Goal: Task Accomplishment & Management: Complete application form

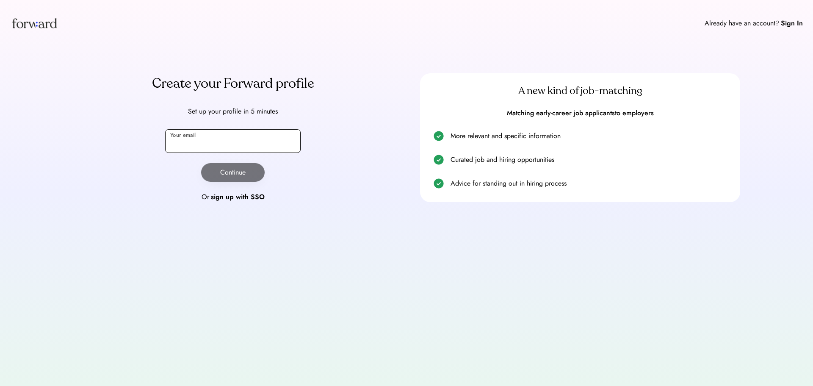
click at [177, 137] on input "email" at bounding box center [232, 141] width 135 height 24
click at [221, 149] on input "email" at bounding box center [232, 141] width 135 height 24
drag, startPoint x: 249, startPoint y: 145, endPoint x: 100, endPoint y: 135, distance: 149.8
click at [100, 135] on div "**********" at bounding box center [233, 137] width 320 height 129
type input "**********"
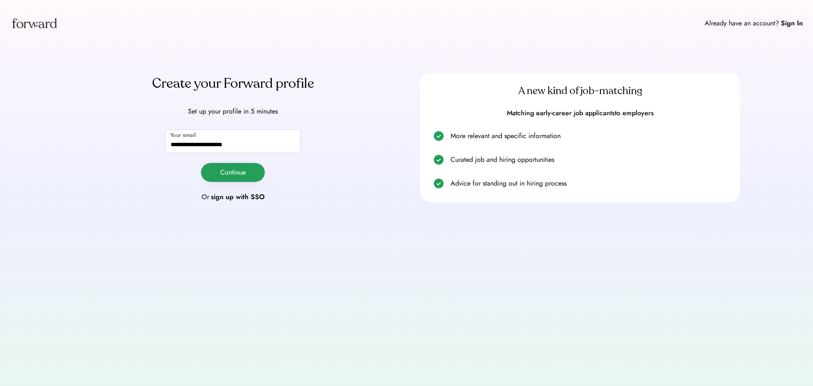
click at [221, 168] on button "Continue" at bounding box center [232, 172] width 63 height 19
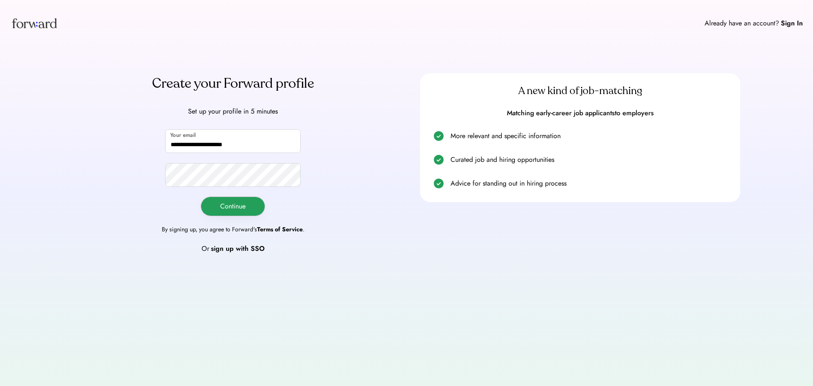
click at [212, 200] on button "Continue" at bounding box center [232, 206] width 63 height 19
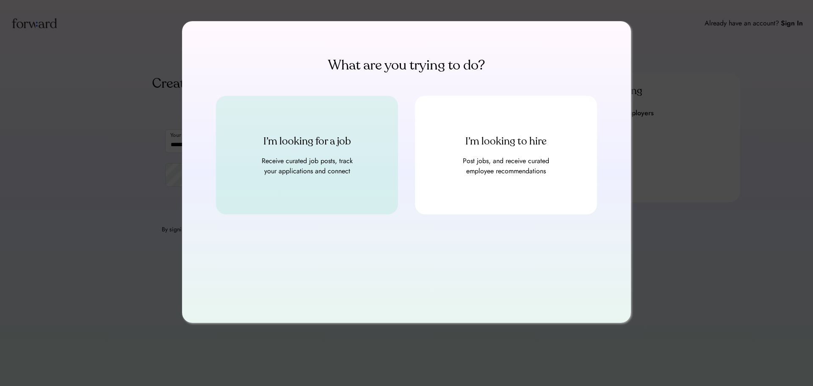
click at [308, 161] on div "Receive curated job posts, track your applications and connect" at bounding box center [307, 166] width 102 height 20
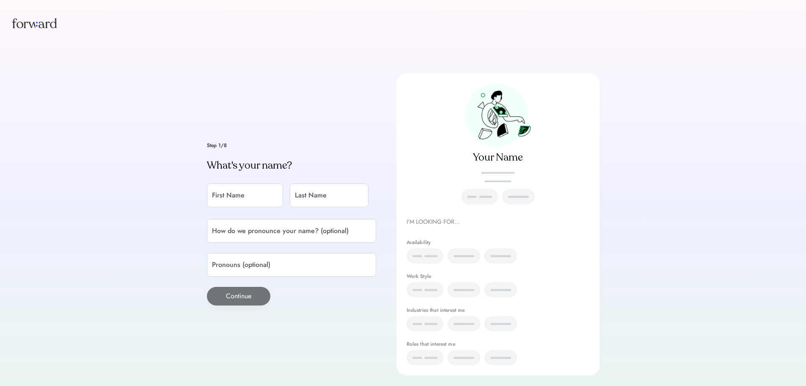
click at [234, 212] on div "Step 1/8 What's your name? First Name Last Name How do we pronounce your name? …" at bounding box center [291, 224] width 169 height 163
click at [223, 198] on input "input" at bounding box center [245, 195] width 76 height 24
type input "*****"
type input "*******"
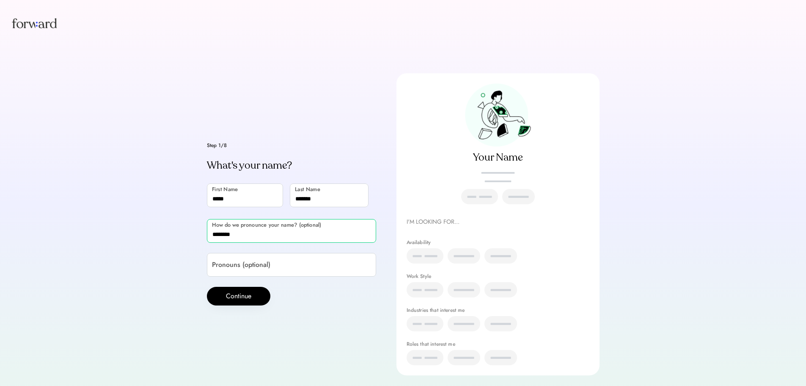
type input "********"
drag, startPoint x: 262, startPoint y: 239, endPoint x: 189, endPoint y: 241, distance: 73.3
click at [189, 241] on div "Step 1/8 What's your name? First Name Last Name How do we pronounce your name? …" at bounding box center [403, 204] width 806 height 409
click at [253, 267] on input "input" at bounding box center [291, 265] width 169 height 24
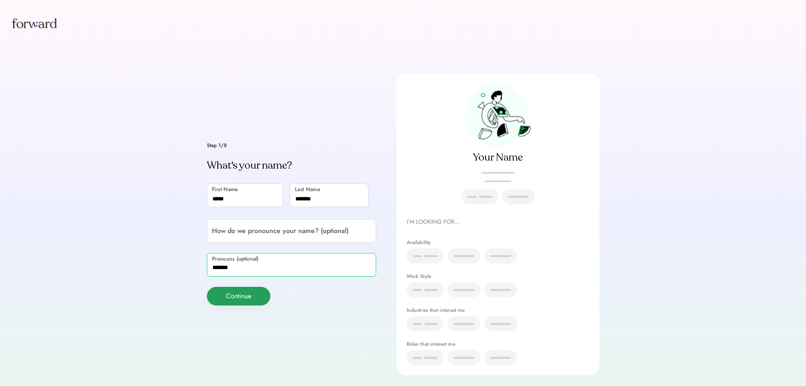
type input "*******"
click at [242, 294] on button "Continue" at bounding box center [238, 296] width 63 height 19
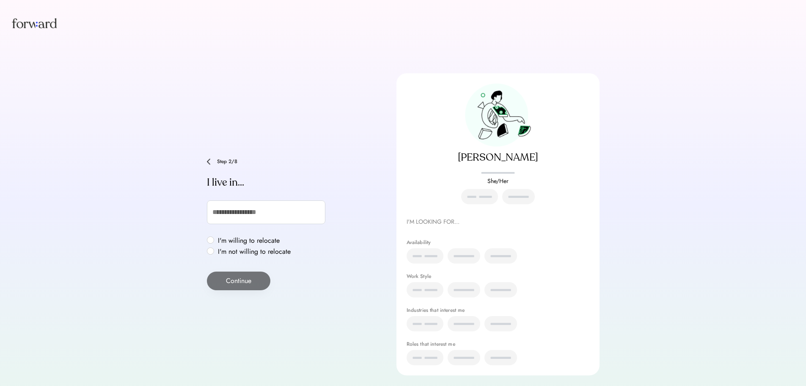
click at [242, 237] on label "I'm willing to relocate" at bounding box center [254, 240] width 78 height 7
click at [234, 280] on button "Continue" at bounding box center [238, 280] width 63 height 19
click at [233, 211] on input "text" at bounding box center [266, 212] width 119 height 24
type input "****"
type input "**********"
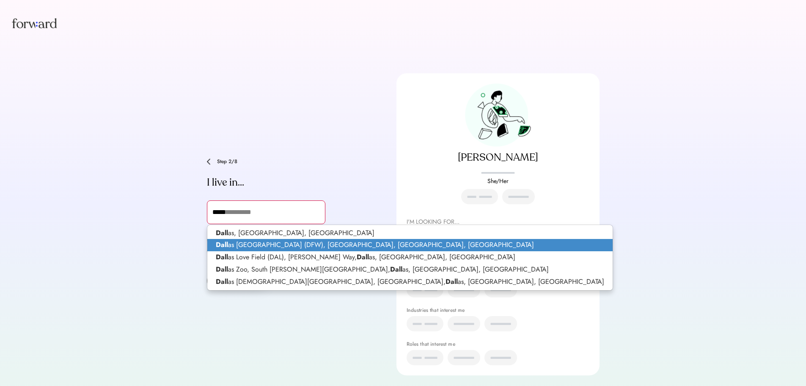
type input "******"
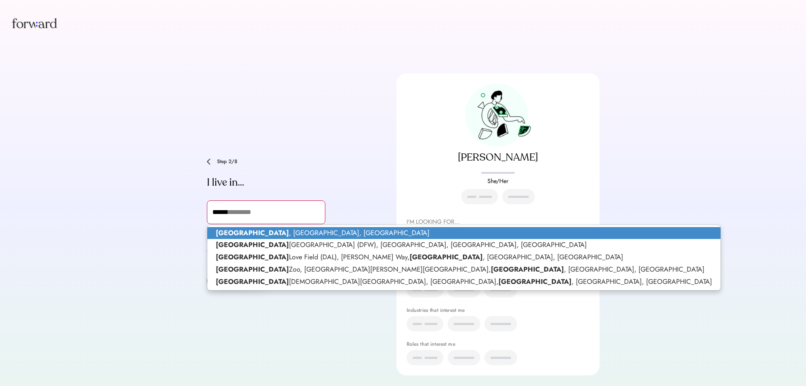
click at [266, 231] on p "Dallas , TX, USA" at bounding box center [463, 233] width 513 height 12
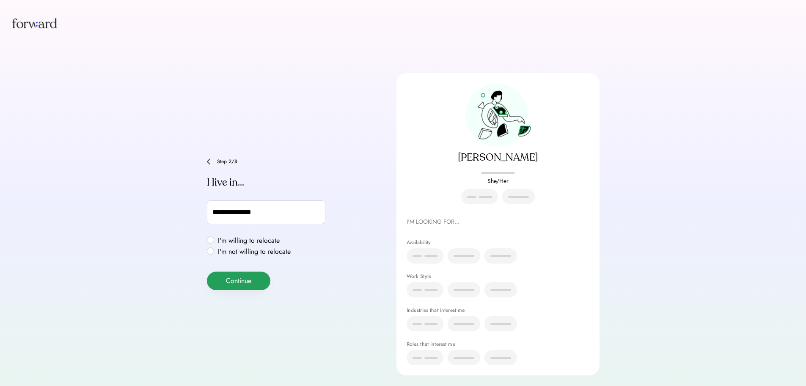
type input "**********"
click at [251, 284] on button "Continue" at bounding box center [238, 280] width 63 height 19
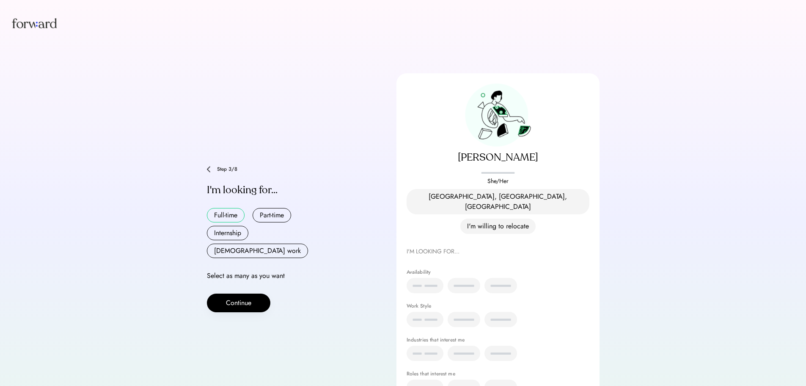
click at [229, 211] on button "Full-time" at bounding box center [226, 215] width 38 height 14
click at [245, 293] on button "Continue" at bounding box center [238, 302] width 63 height 19
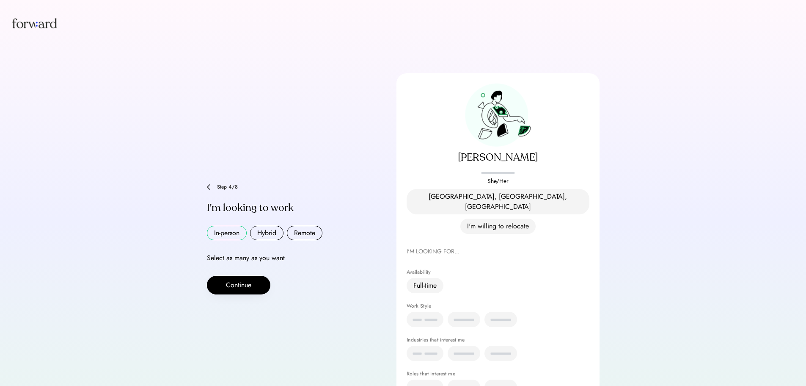
click at [229, 226] on button "In-person" at bounding box center [227, 233] width 40 height 14
click at [268, 226] on button "Hybrid" at bounding box center [266, 233] width 33 height 14
click at [308, 226] on button "Remote" at bounding box center [305, 233] width 36 height 14
click at [255, 226] on button "Hybrid" at bounding box center [266, 233] width 33 height 14
click at [232, 226] on button "In-person" at bounding box center [227, 233] width 40 height 14
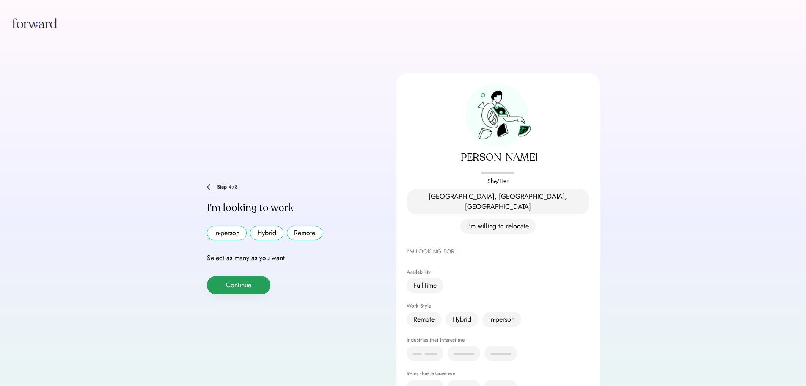
click at [245, 276] on button "Continue" at bounding box center [238, 285] width 63 height 19
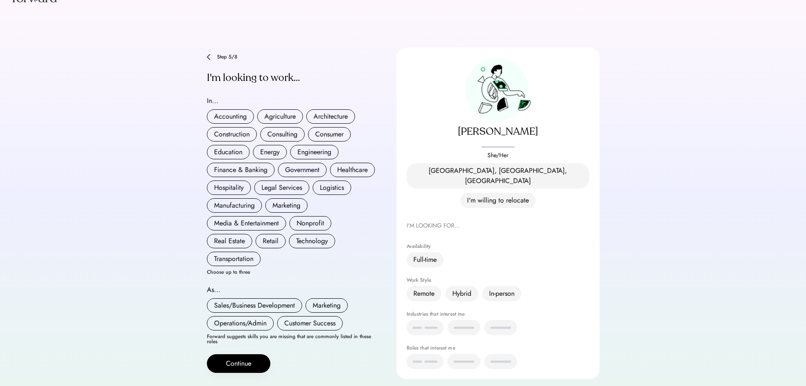
scroll to position [40, 0]
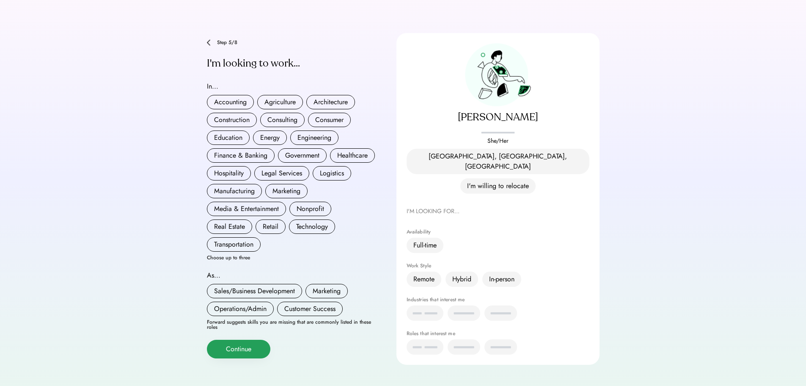
click at [233, 340] on button "Continue" at bounding box center [238, 348] width 63 height 19
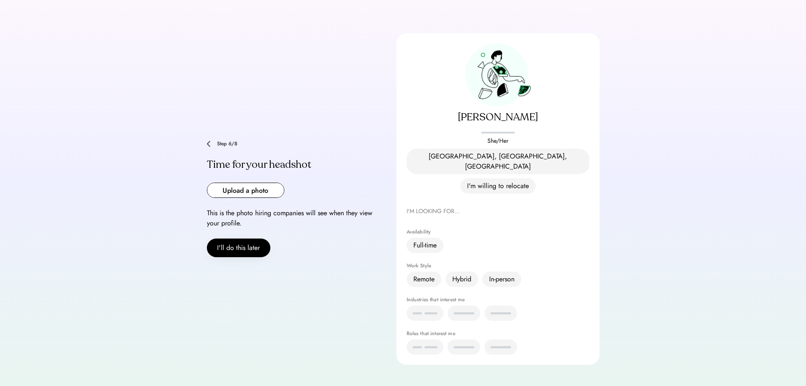
scroll to position [23, 0]
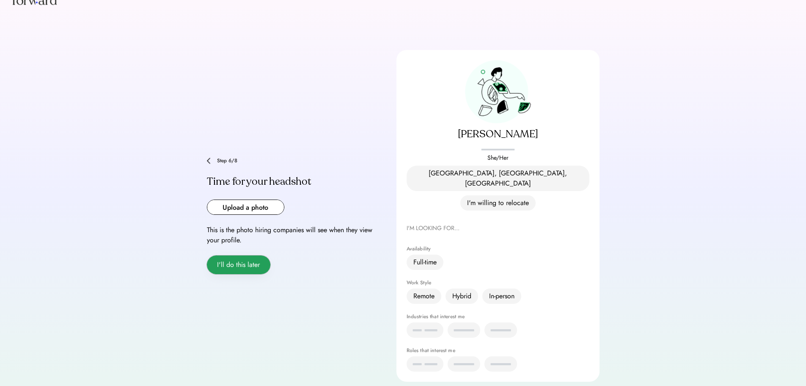
click at [229, 255] on button "I'll do this later" at bounding box center [238, 264] width 63 height 19
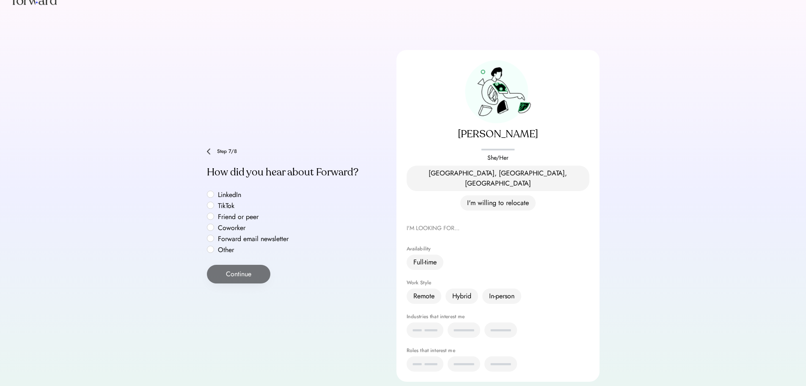
click at [223, 191] on label "LinkedIn" at bounding box center [253, 194] width 76 height 7
click at [243, 265] on button "Continue" at bounding box center [238, 274] width 63 height 19
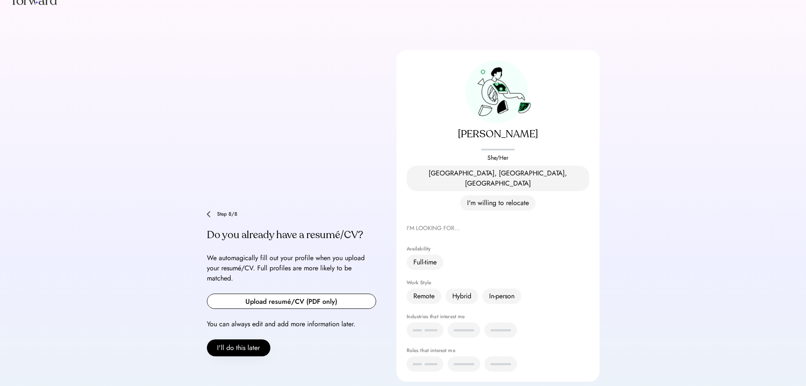
click at [291, 294] on input "file" at bounding box center [291, 301] width 168 height 14
click at [299, 294] on input "file" at bounding box center [291, 301] width 168 height 14
type input "**********"
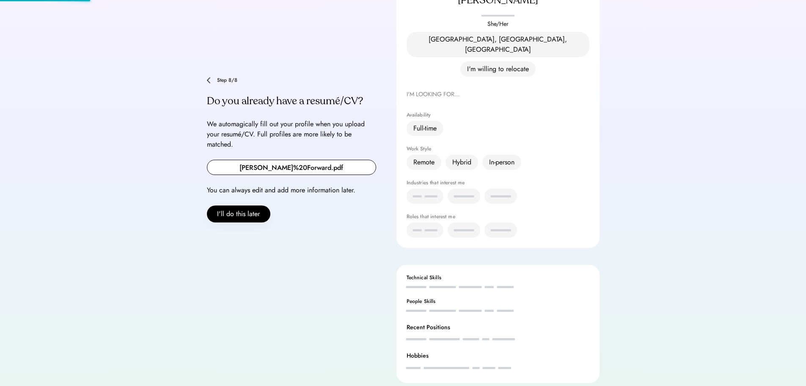
scroll to position [158, 0]
click at [260, 204] on button "I'll do this later" at bounding box center [238, 212] width 63 height 17
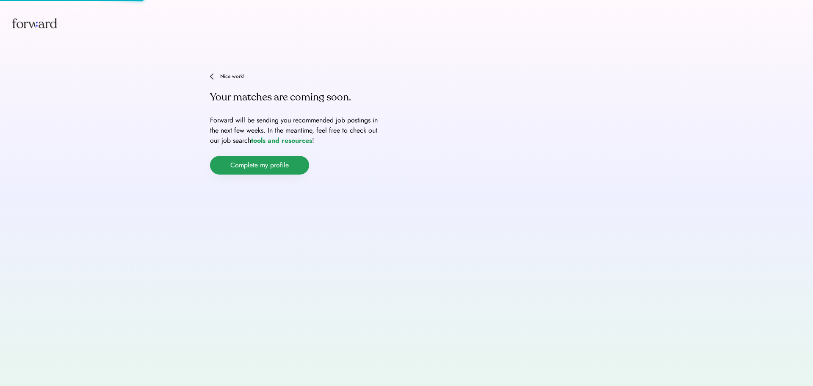
click at [275, 167] on button "Complete my profile" at bounding box center [259, 165] width 99 height 19
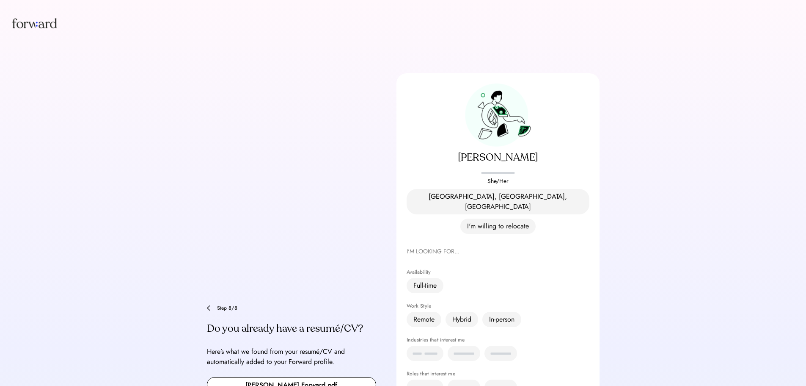
click at [213, 305] on div "Step 8/8" at bounding box center [291, 308] width 169 height 6
click at [207, 305] on img at bounding box center [208, 308] width 3 height 6
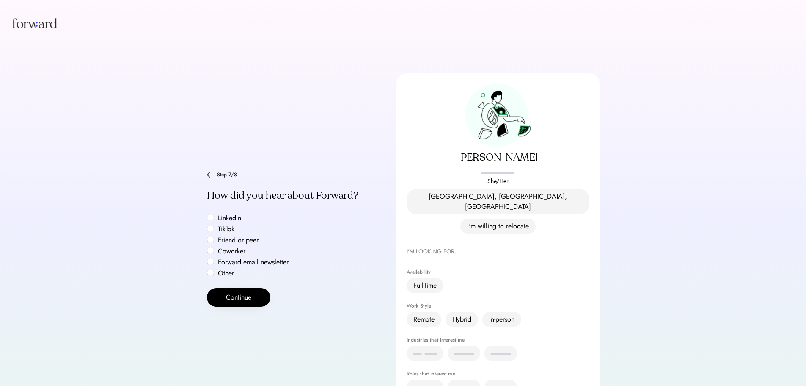
click at [270, 259] on label "Forward email newsletter" at bounding box center [253, 262] width 76 height 7
click at [235, 248] on label "Coworker" at bounding box center [253, 251] width 76 height 7
click at [232, 237] on label "Friend or peer" at bounding box center [253, 240] width 76 height 7
click at [231, 226] on label "TikTok" at bounding box center [253, 229] width 76 height 7
click at [226, 270] on label "Other" at bounding box center [253, 273] width 76 height 7
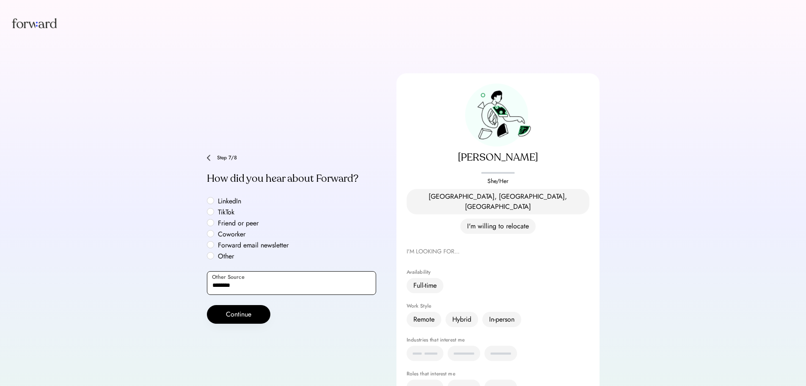
click at [249, 275] on input "input" at bounding box center [291, 283] width 169 height 24
drag, startPoint x: 199, startPoint y: 281, endPoint x: 170, endPoint y: 281, distance: 29.2
click at [170, 281] on div "Step 7/8 What's your name? First Name Last Name How do we pronounce your name? …" at bounding box center [403, 219] width 806 height 438
type input "*"
click at [290, 272] on input "input" at bounding box center [291, 283] width 169 height 24
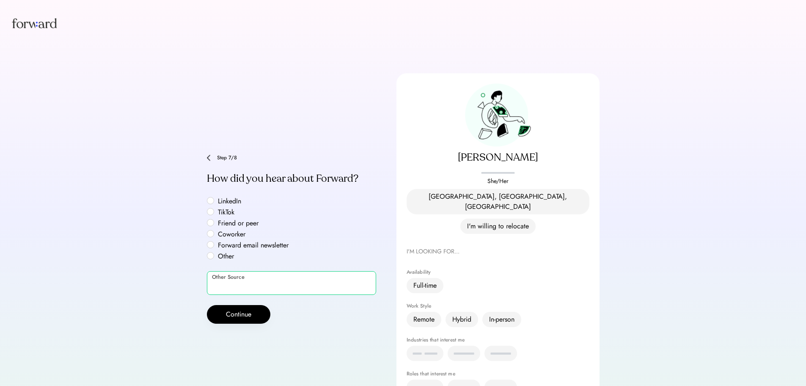
paste input "**********"
drag, startPoint x: 269, startPoint y: 269, endPoint x: 240, endPoint y: 267, distance: 28.8
click at [240, 271] on input "input" at bounding box center [291, 283] width 169 height 24
type input "**********"
click at [231, 305] on button "Continue" at bounding box center [238, 314] width 63 height 19
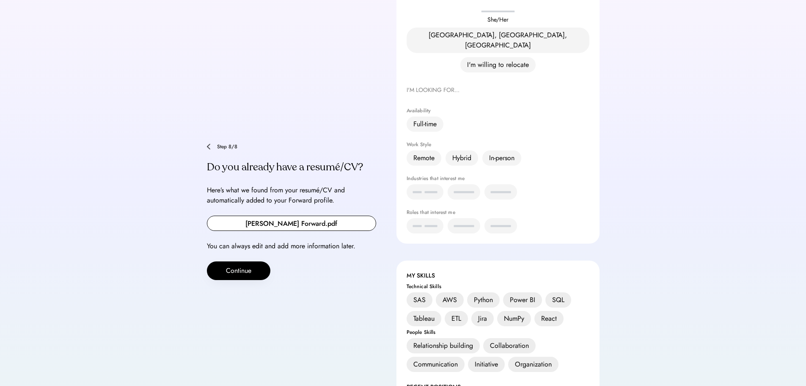
scroll to position [212, 0]
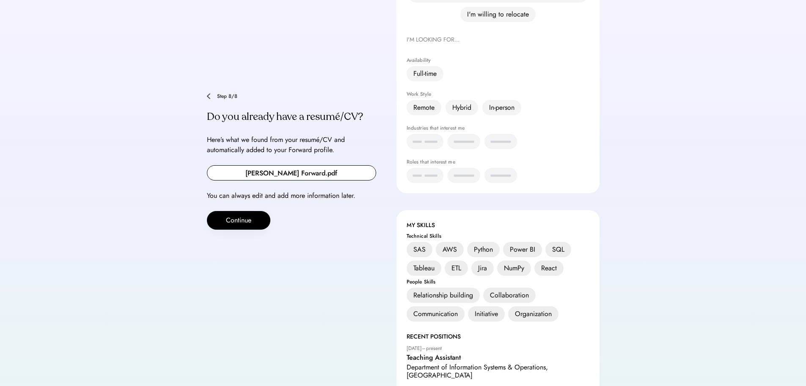
click at [245, 212] on div "Step 8/8 What's your name? First Name Last Name How do we pronounce your name? …" at bounding box center [403, 161] width 393 height 599
click at [239, 211] on button "Continue" at bounding box center [238, 220] width 63 height 19
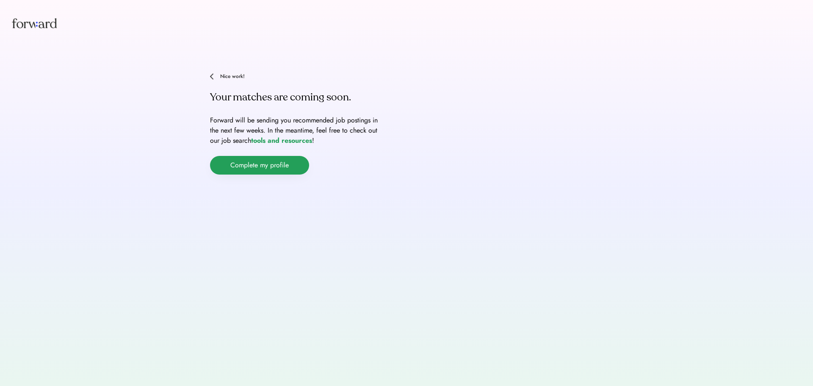
click at [289, 164] on button "Complete my profile" at bounding box center [259, 165] width 99 height 19
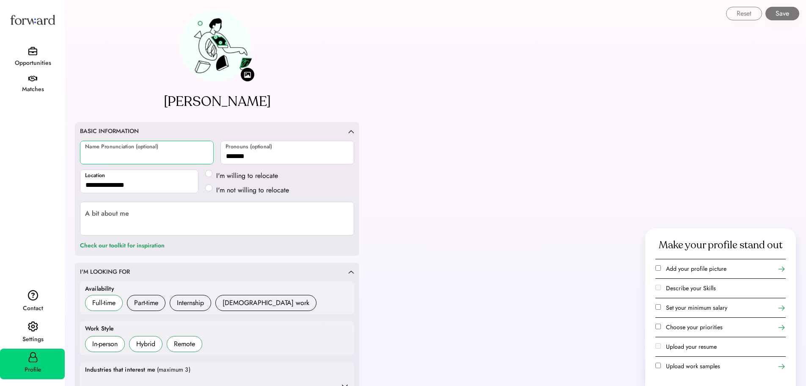
click at [168, 151] on input "input" at bounding box center [147, 153] width 134 height 24
type input "*"
type input "*****"
click at [147, 219] on textarea at bounding box center [217, 218] width 274 height 34
click at [113, 154] on input "input" at bounding box center [147, 153] width 134 height 24
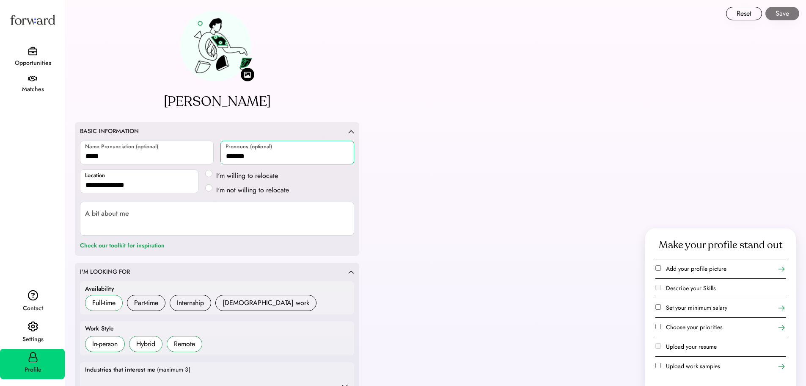
click at [287, 156] on input "input" at bounding box center [288, 153] width 134 height 24
click at [105, 157] on input "input" at bounding box center [147, 153] width 134 height 24
click at [271, 155] on input "input" at bounding box center [288, 153] width 134 height 24
click at [156, 220] on textarea at bounding box center [217, 218] width 274 height 34
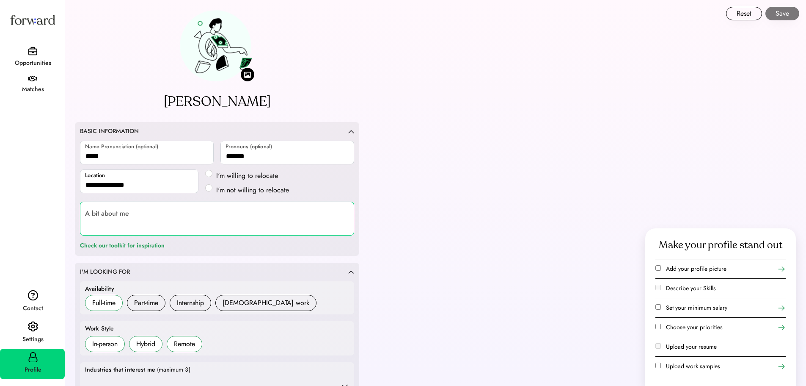
click at [312, 219] on textarea at bounding box center [217, 218] width 274 height 34
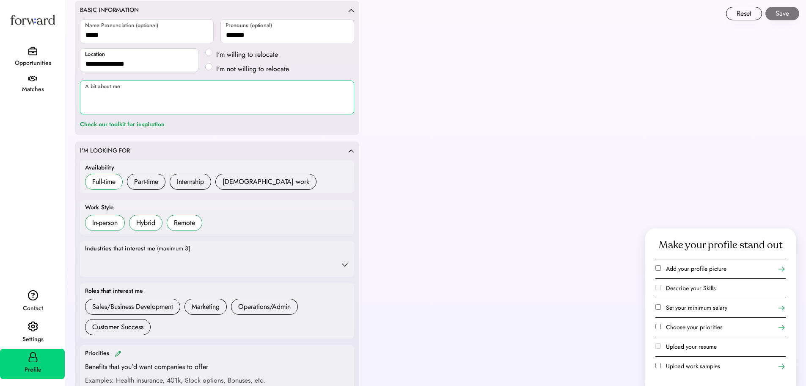
scroll to position [127, 0]
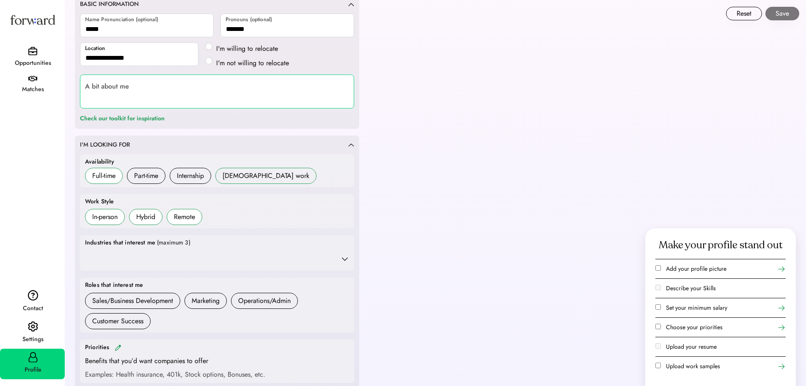
click at [231, 182] on h6 "Contract work" at bounding box center [265, 176] width 101 height 16
click at [185, 178] on div "Internship" at bounding box center [190, 176] width 27 height 10
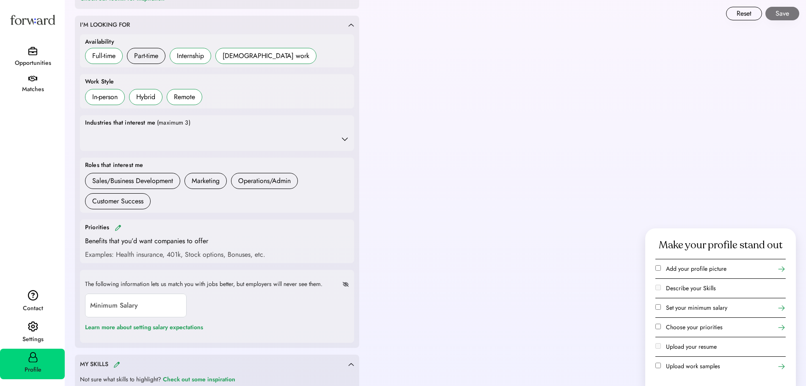
scroll to position [254, 0]
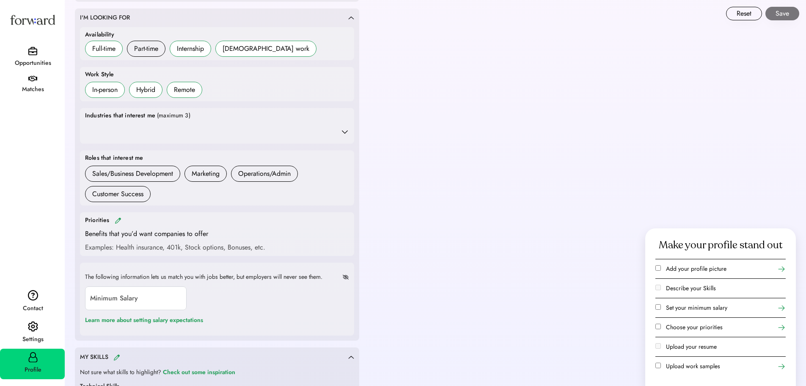
click at [129, 123] on div "Industries that interest me (maximum 3)" at bounding box center [217, 125] width 264 height 29
click at [345, 129] on icon at bounding box center [345, 131] width 8 height 8
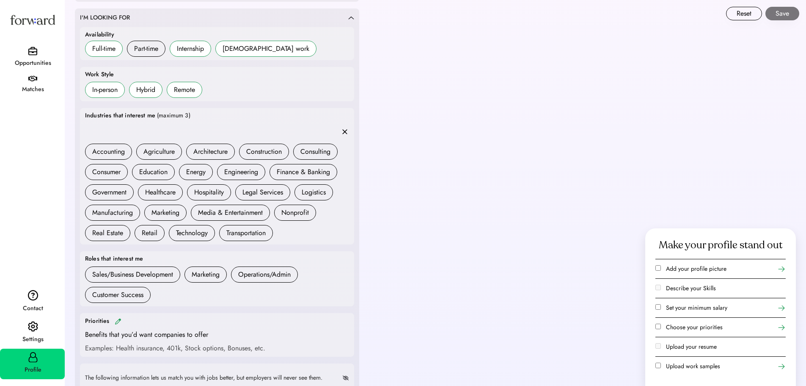
click at [347, 132] on icon at bounding box center [345, 131] width 8 height 8
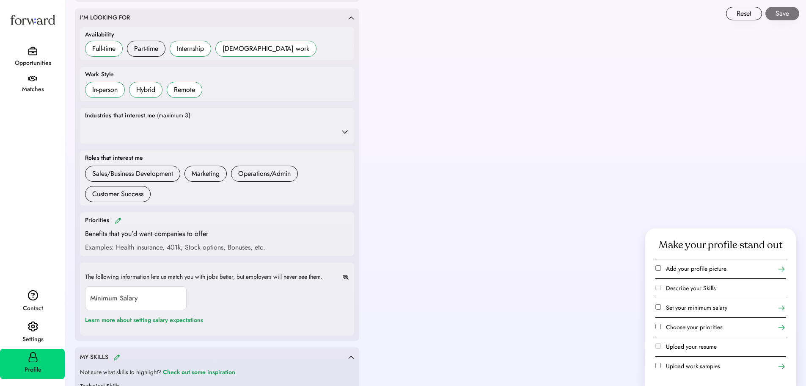
click at [347, 132] on use at bounding box center [345, 131] width 8 height 8
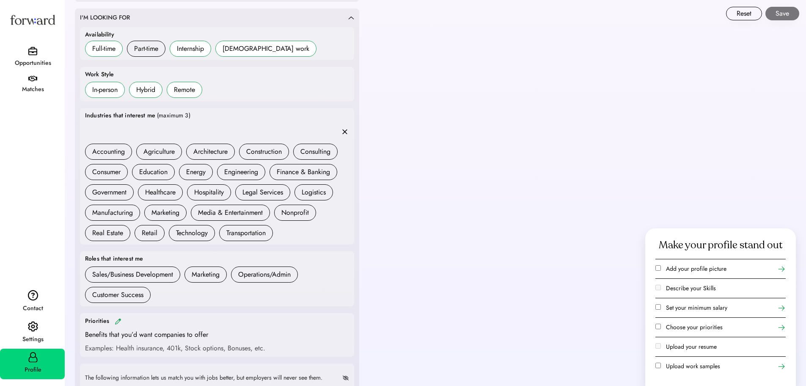
click at [347, 132] on icon at bounding box center [345, 131] width 8 height 8
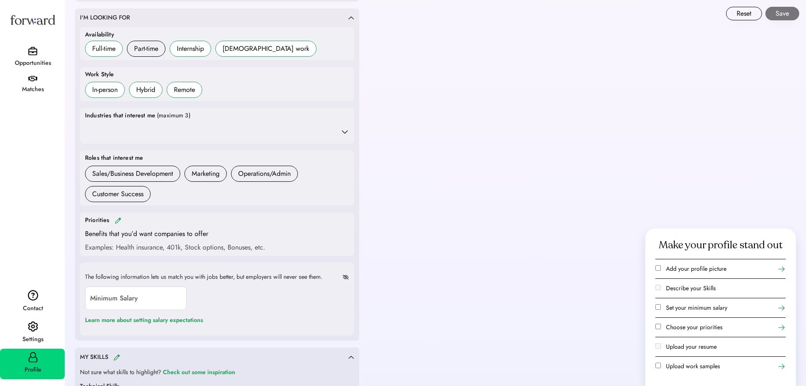
click at [347, 132] on use at bounding box center [345, 131] width 8 height 8
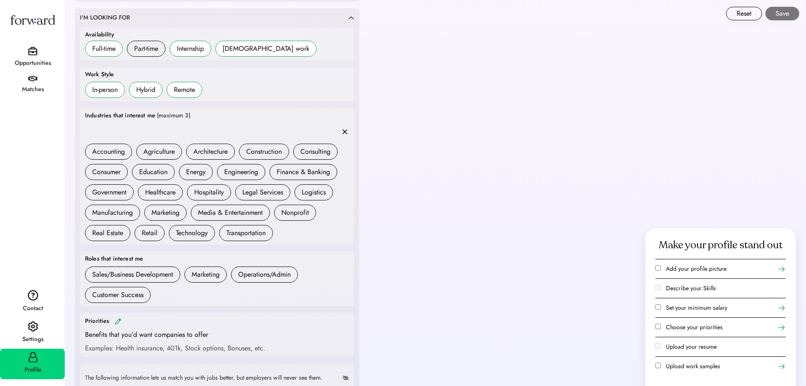
click at [347, 132] on icon at bounding box center [345, 131] width 8 height 8
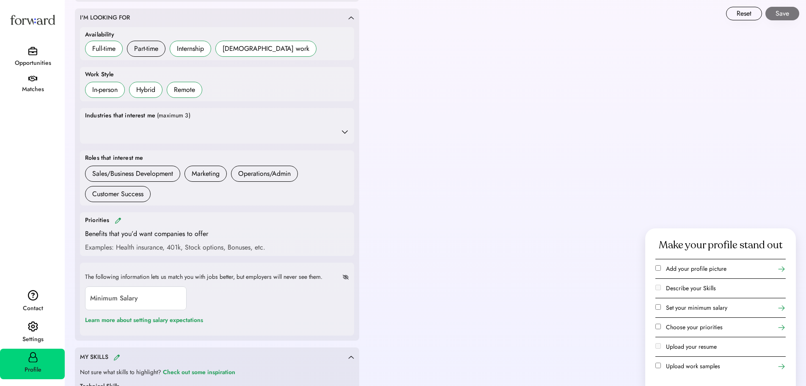
click at [347, 134] on icon at bounding box center [345, 131] width 8 height 8
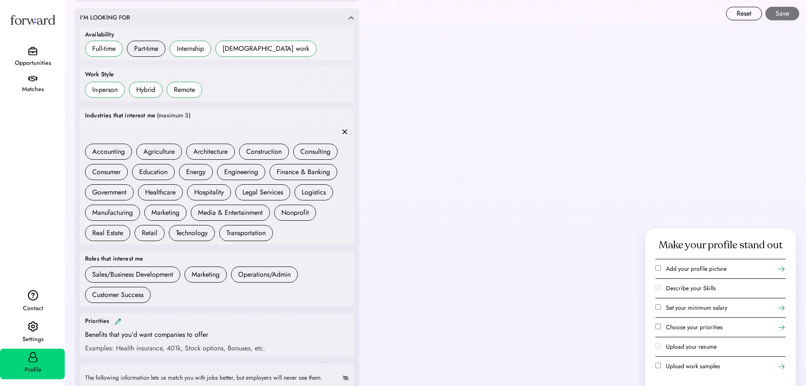
click at [345, 130] on icon at bounding box center [345, 131] width 8 height 8
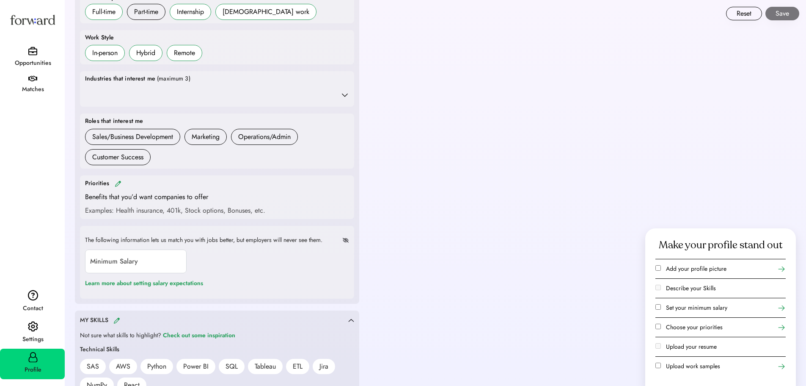
scroll to position [339, 0]
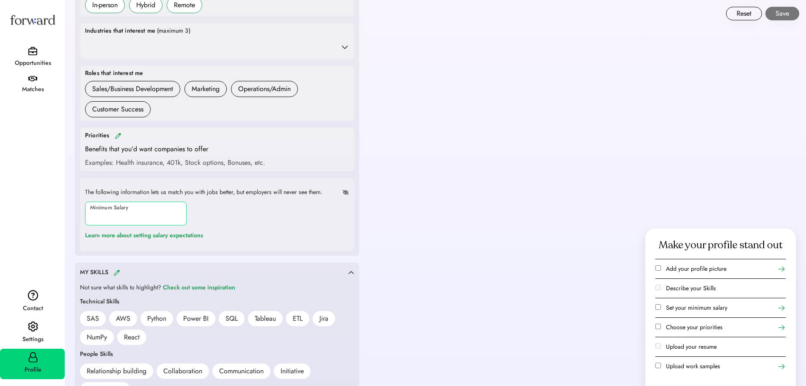
click at [100, 210] on input "input" at bounding box center [136, 213] width 102 height 24
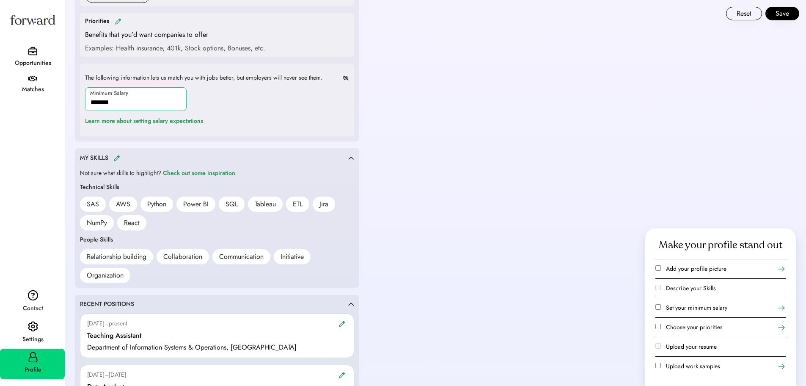
scroll to position [508, 0]
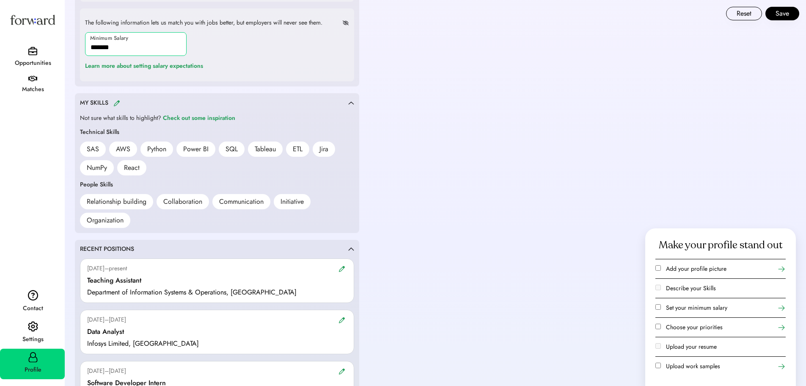
type input "*******"
click at [121, 149] on div "AWS" at bounding box center [123, 149] width 14 height 10
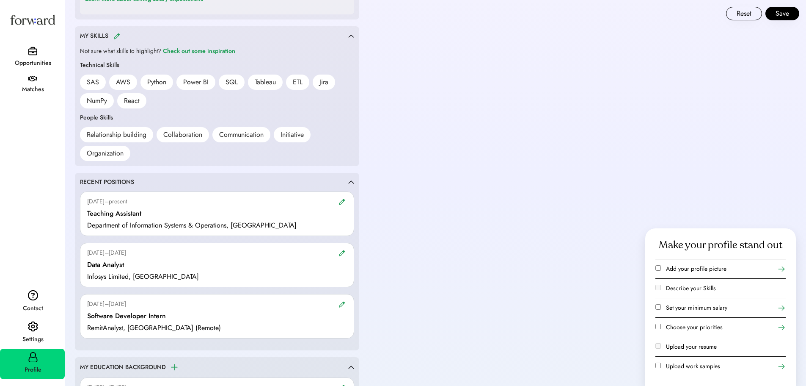
scroll to position [593, 0]
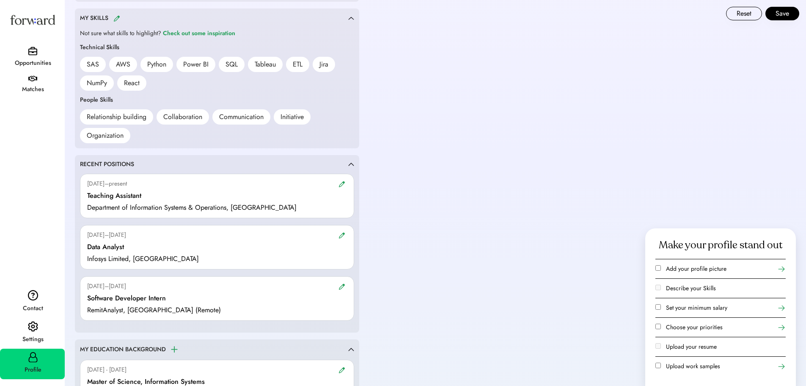
click at [340, 182] on img at bounding box center [342, 184] width 7 height 6
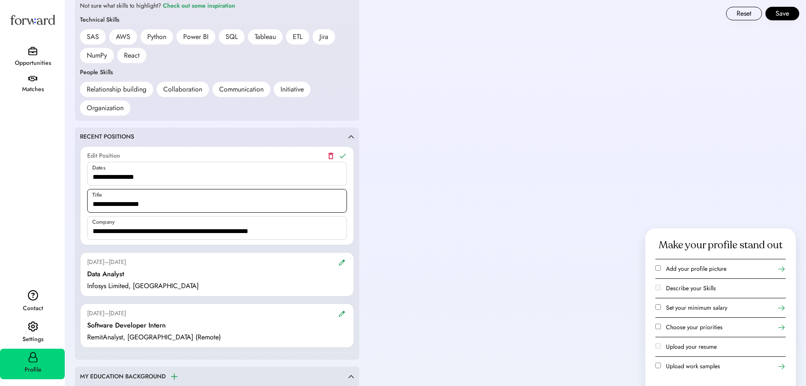
scroll to position [635, 0]
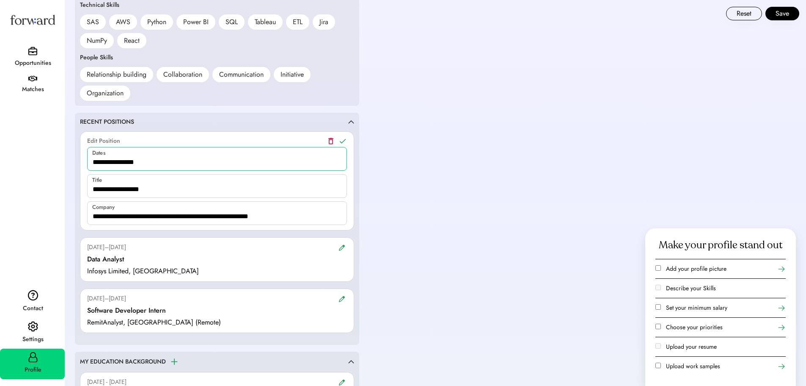
click at [136, 153] on input "input" at bounding box center [217, 159] width 260 height 24
drag, startPoint x: 194, startPoint y: 214, endPoint x: 301, endPoint y: 215, distance: 106.7
click at [301, 215] on input "input" at bounding box center [217, 213] width 260 height 24
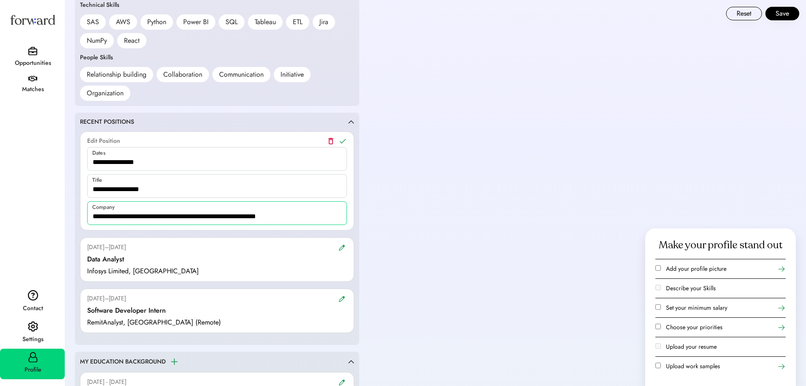
type input "**********"
click at [345, 141] on icon at bounding box center [343, 141] width 8 height 8
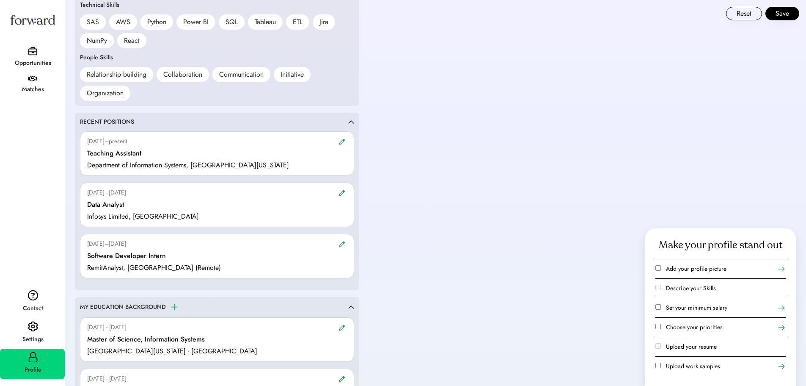
click at [341, 192] on img at bounding box center [342, 193] width 7 height 6
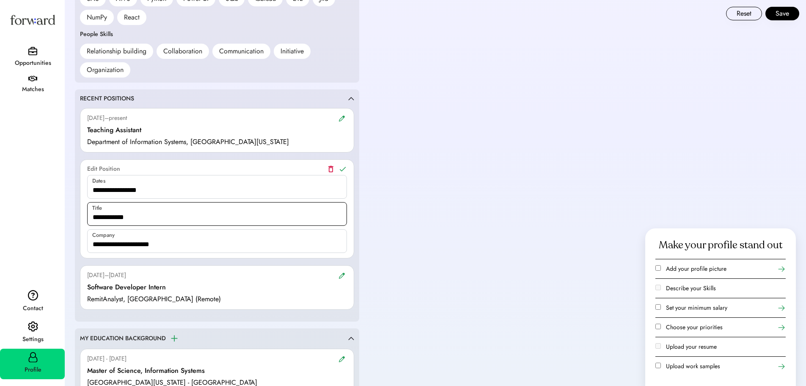
scroll to position [677, 0]
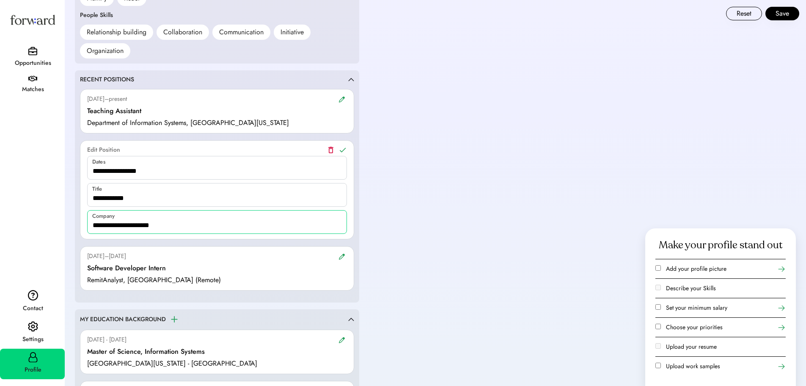
drag, startPoint x: 135, startPoint y: 226, endPoint x: 179, endPoint y: 225, distance: 44.0
click at [179, 225] on input "input" at bounding box center [217, 222] width 260 height 24
type input "**********"
click at [345, 148] on use at bounding box center [343, 149] width 6 height 5
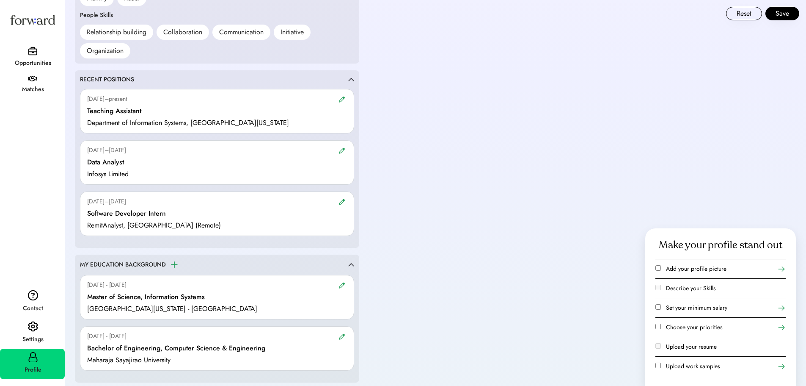
click at [342, 203] on img at bounding box center [342, 201] width 7 height 6
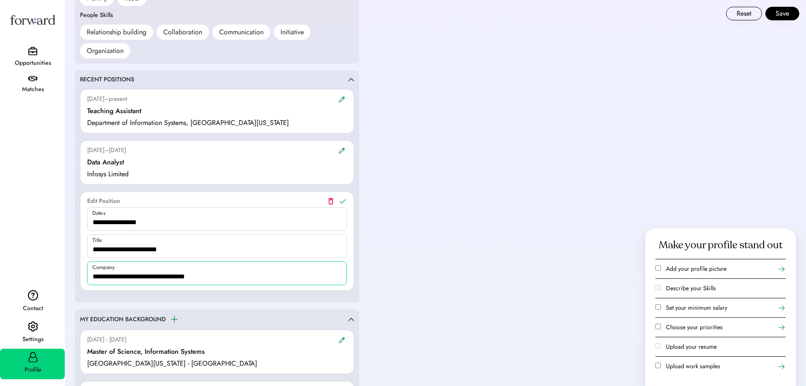
drag, startPoint x: 132, startPoint y: 276, endPoint x: 207, endPoint y: 273, distance: 74.6
click at [207, 273] on input "input" at bounding box center [217, 273] width 260 height 24
type input "**********"
click at [344, 200] on use at bounding box center [343, 200] width 6 height 5
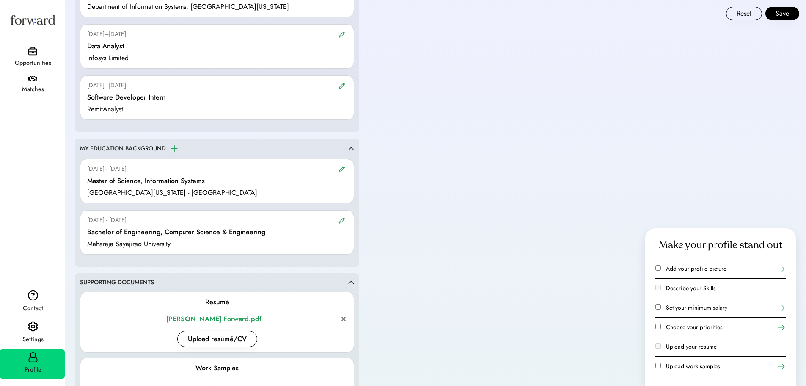
scroll to position [804, 0]
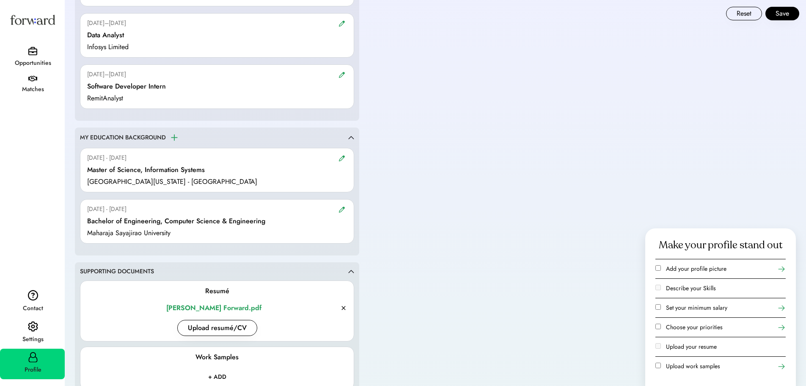
click at [344, 159] on img at bounding box center [342, 158] width 7 height 6
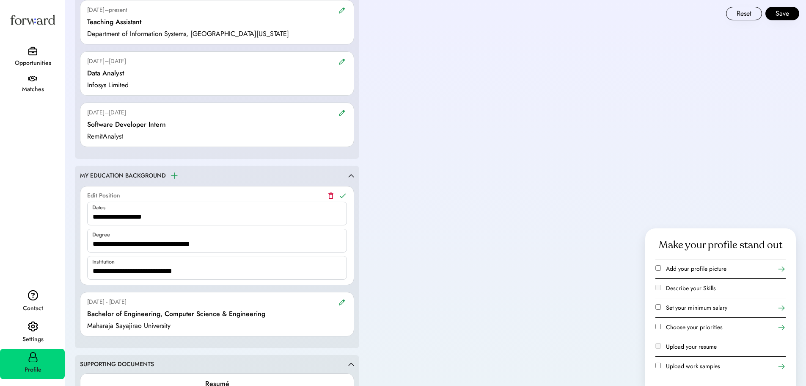
scroll to position [720, 0]
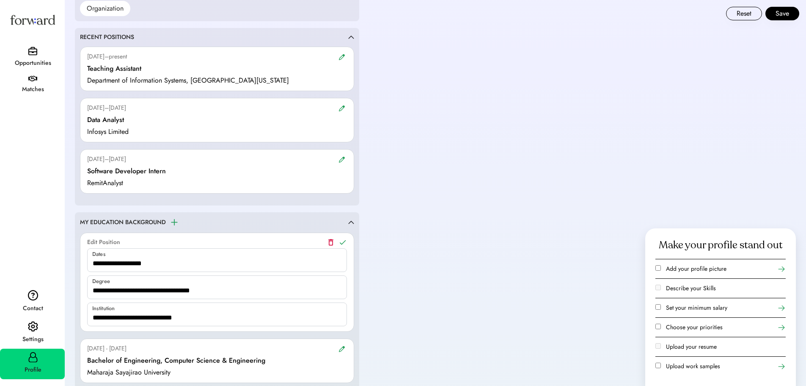
drag, startPoint x: 83, startPoint y: 59, endPoint x: 283, endPoint y: 77, distance: 200.6
click at [283, 77] on div "Aug 2024–present Edit Position Teaching Assistant Department of Information Sys…" at bounding box center [217, 69] width 274 height 44
click at [469, 108] on div "**********" at bounding box center [436, 60] width 742 height 1560
click at [353, 39] on img at bounding box center [351, 37] width 6 height 4
click at [350, 40] on div "RECENT POSITIONS" at bounding box center [217, 37] width 274 height 8
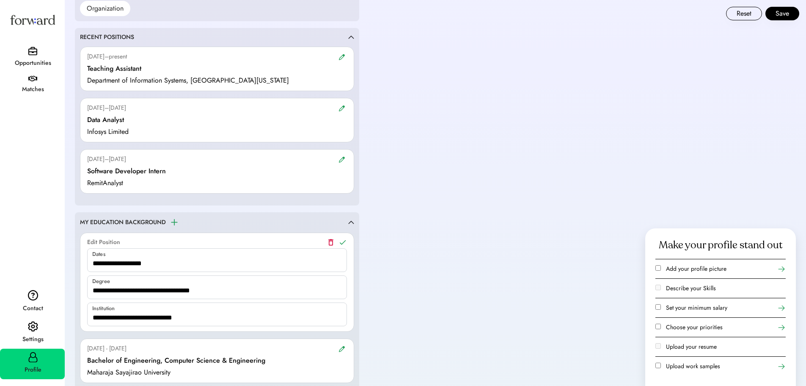
click at [350, 36] on img at bounding box center [351, 37] width 6 height 4
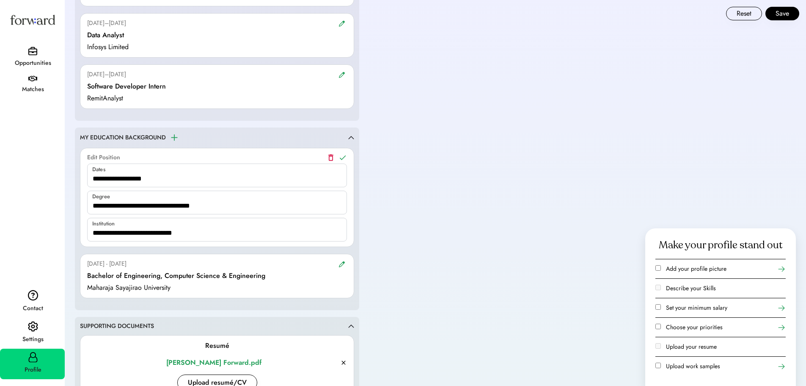
scroll to position [889, 0]
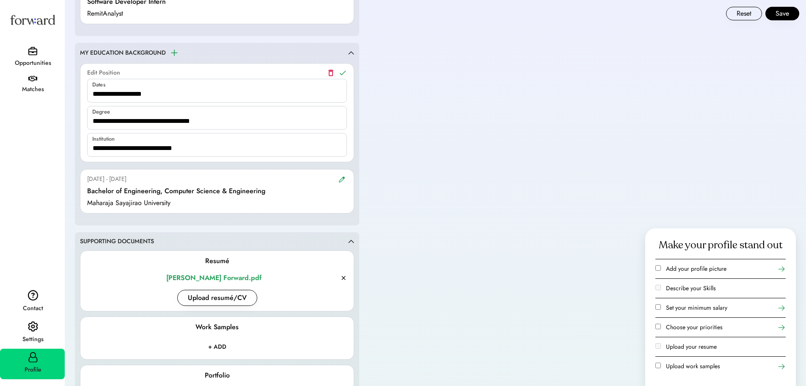
click at [341, 73] on use at bounding box center [343, 72] width 6 height 5
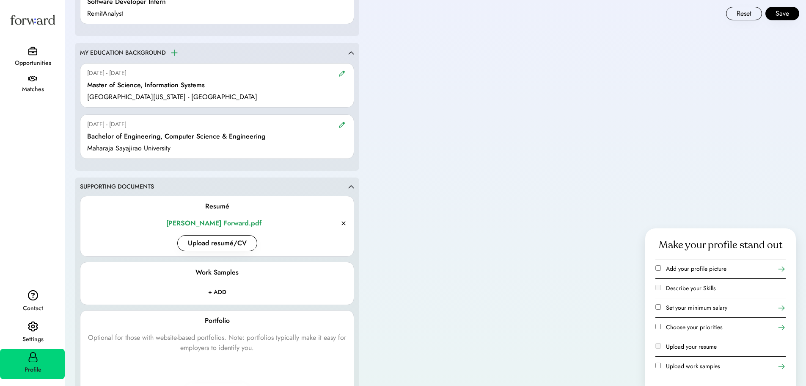
click at [344, 123] on img at bounding box center [342, 124] width 7 height 6
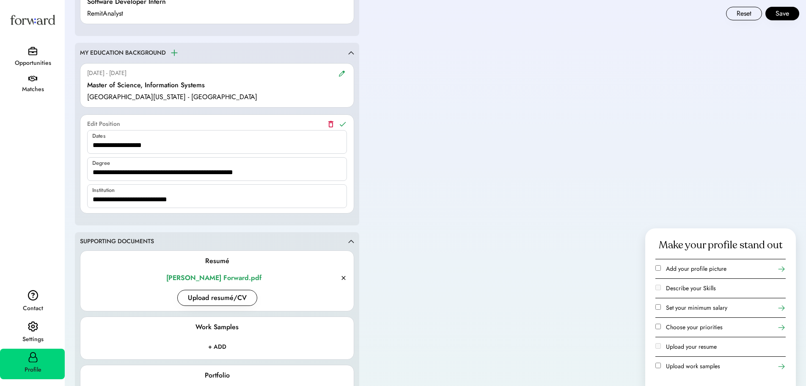
click at [340, 123] on icon at bounding box center [343, 124] width 8 height 8
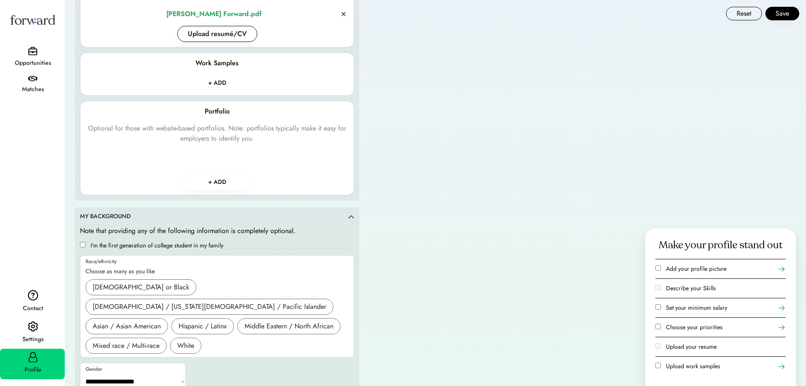
scroll to position [1100, 0]
click at [155, 369] on select "**********" at bounding box center [133, 379] width 106 height 20
select select "*******"
click at [80, 369] on select "**********" at bounding box center [133, 379] width 106 height 20
click at [116, 319] on div "Asian / Asian American" at bounding box center [127, 324] width 68 height 10
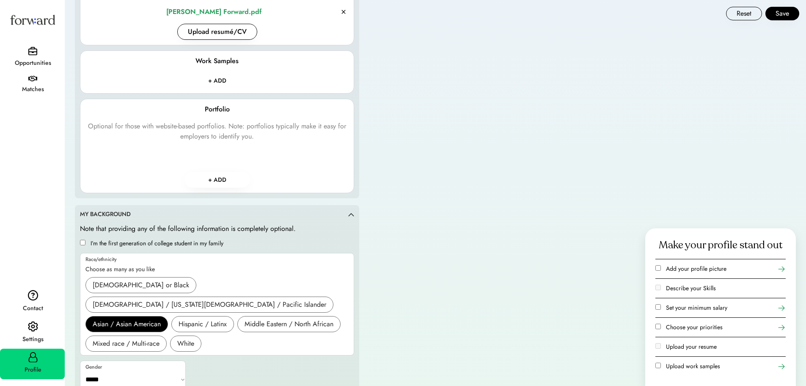
click at [351, 213] on img at bounding box center [351, 214] width 6 height 4
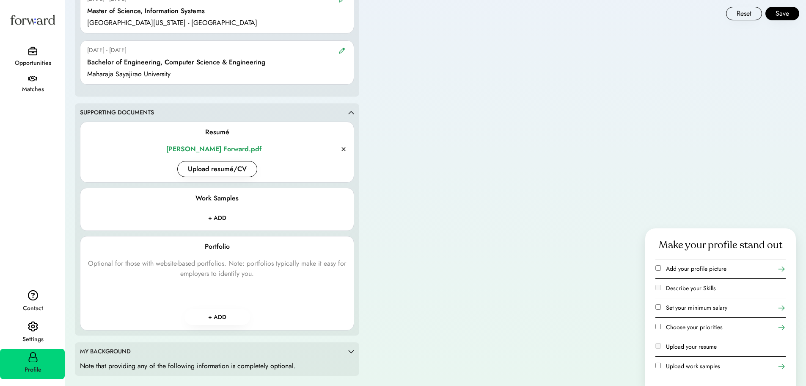
scroll to position [948, 0]
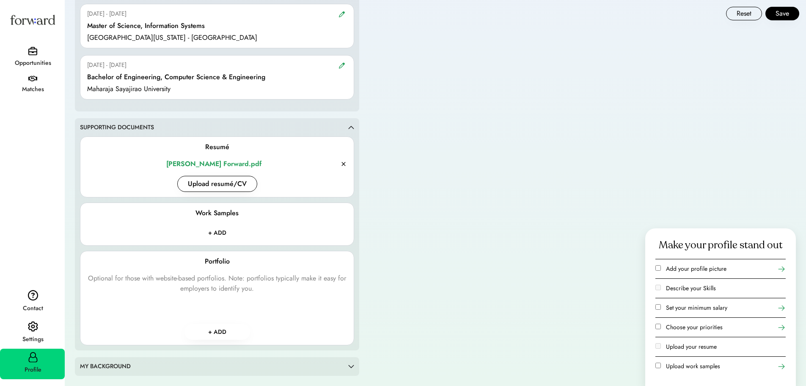
click at [350, 364] on img at bounding box center [351, 366] width 6 height 4
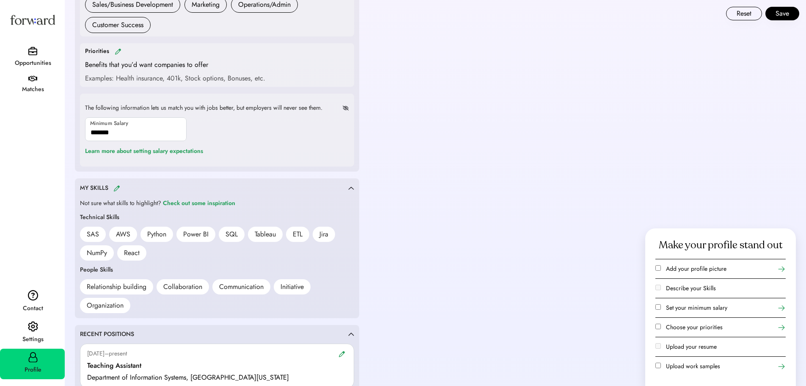
scroll to position [380, 0]
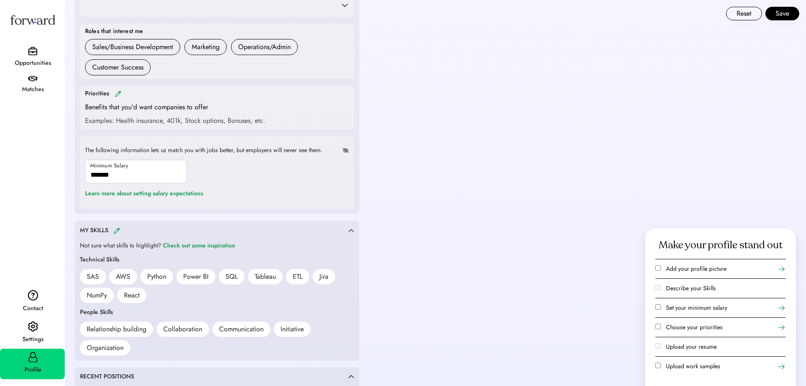
click at [119, 94] on img at bounding box center [118, 94] width 7 height 6
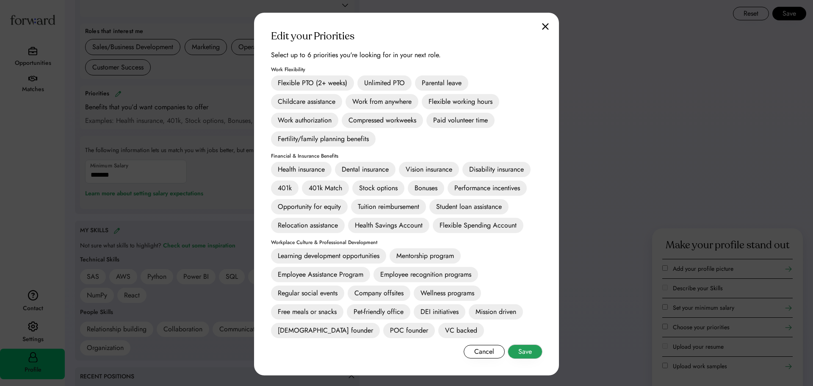
click at [527, 351] on button "Save" at bounding box center [525, 352] width 34 height 14
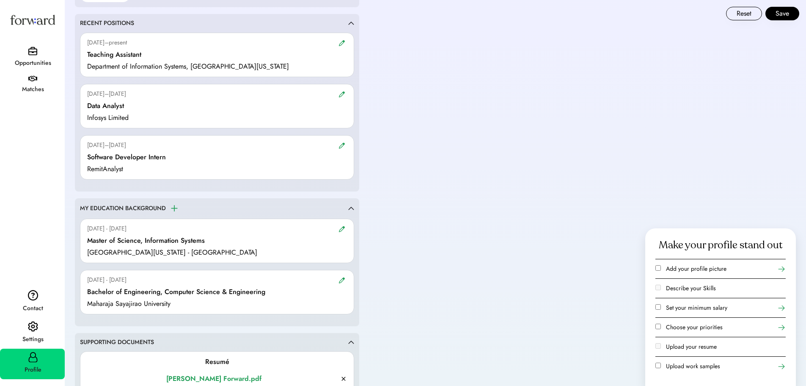
scroll to position [720, 0]
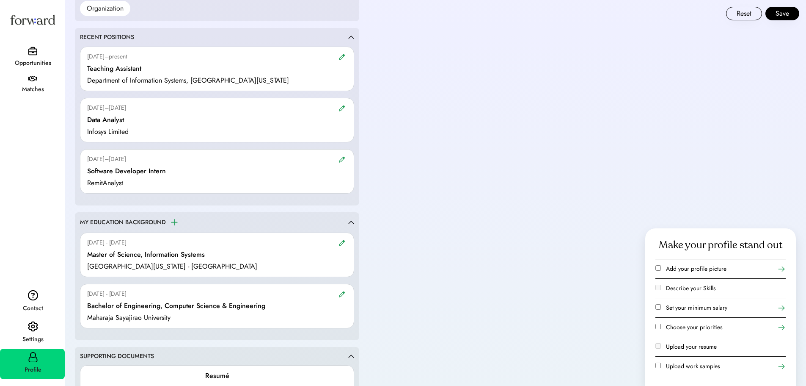
click at [340, 57] on img at bounding box center [342, 57] width 7 height 6
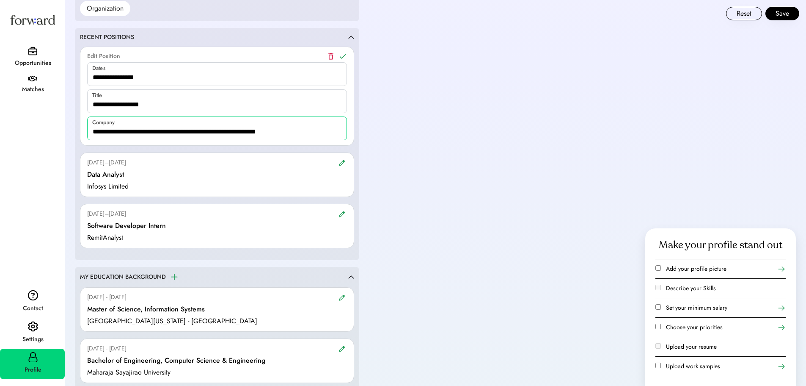
click at [190, 133] on input "input" at bounding box center [217, 128] width 260 height 24
click at [173, 106] on input "input" at bounding box center [217, 101] width 260 height 24
click at [345, 56] on icon at bounding box center [343, 56] width 8 height 8
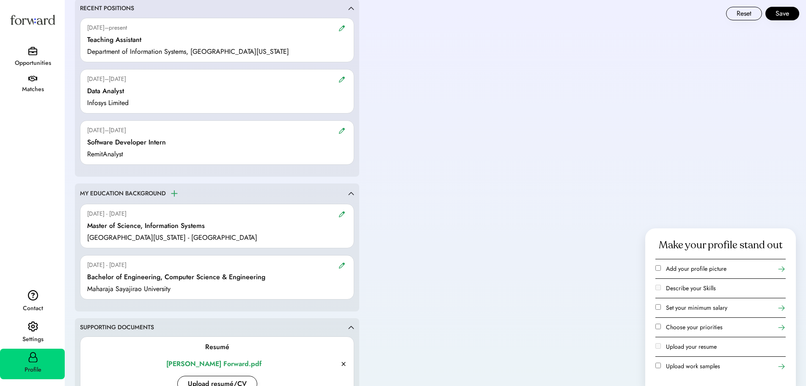
scroll to position [762, 0]
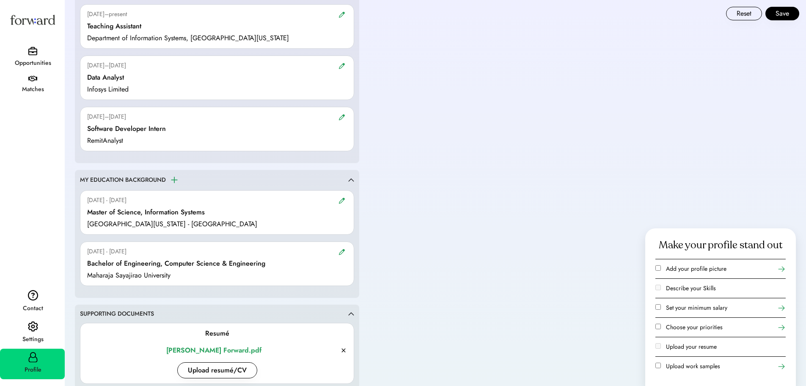
click at [339, 198] on img at bounding box center [342, 200] width 7 height 6
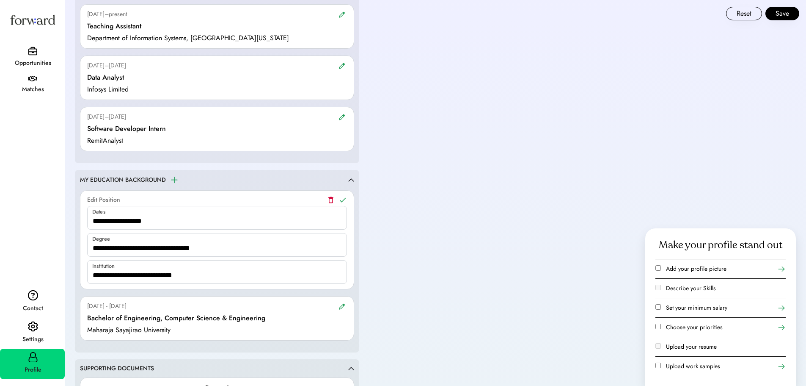
click at [344, 196] on icon at bounding box center [343, 200] width 8 height 8
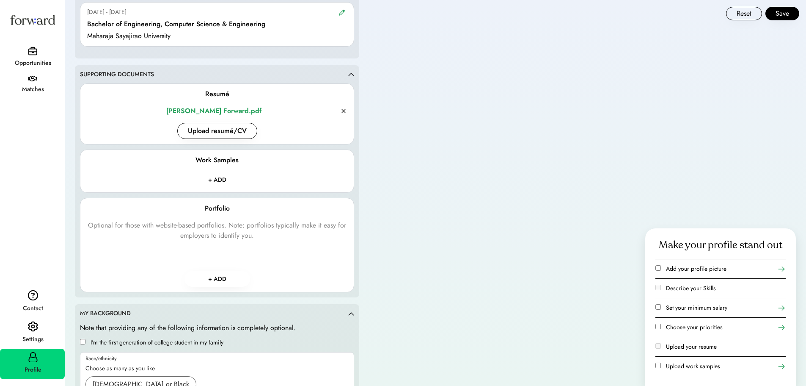
scroll to position [1016, 0]
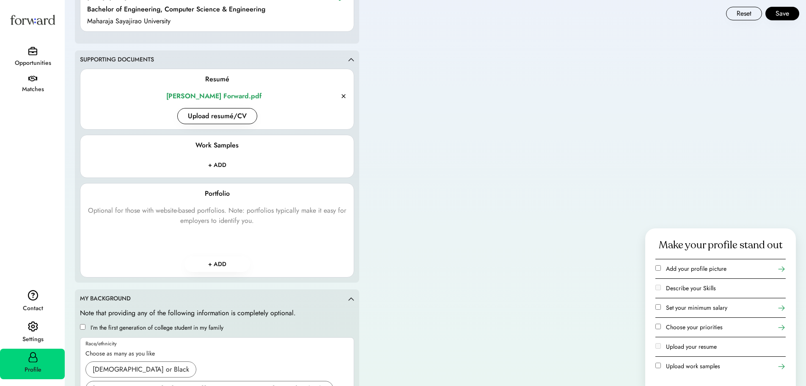
click at [219, 146] on div "Work Samples" at bounding box center [217, 145] width 43 height 10
click at [224, 165] on input "file" at bounding box center [217, 164] width 77 height 15
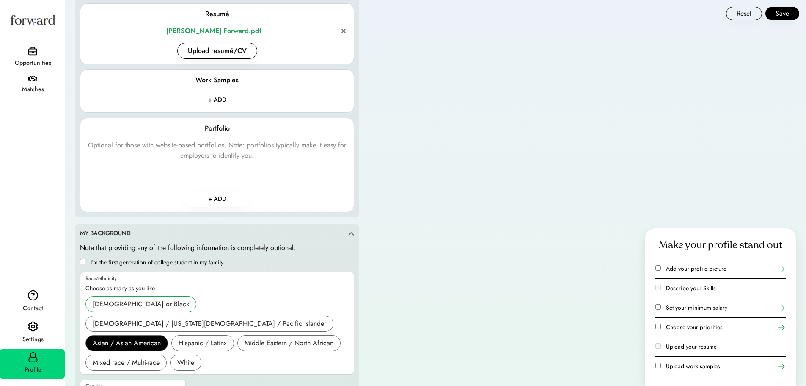
scroll to position [1100, 0]
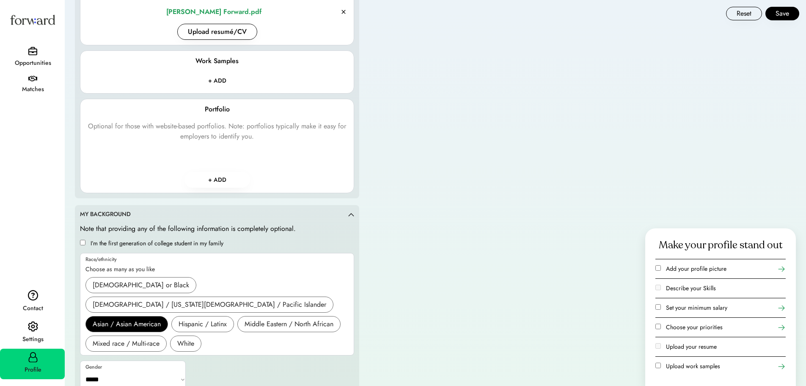
click at [39, 61] on div "Opportunities" at bounding box center [33, 63] width 64 height 10
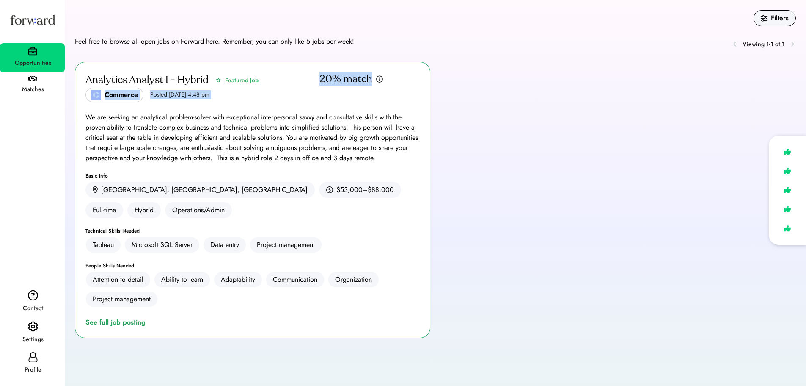
drag, startPoint x: 381, startPoint y: 80, endPoint x: 304, endPoint y: 80, distance: 77.0
click at [304, 80] on div "Analytics Analyst I - Hybrid Featured Job Commerce Posted Sep 5, 2025 4:48 pm 2…" at bounding box center [252, 87] width 334 height 30
click at [344, 116] on div "We are seeking an analytical problem-solver with exceptional interpersonal savv…" at bounding box center [252, 137] width 334 height 51
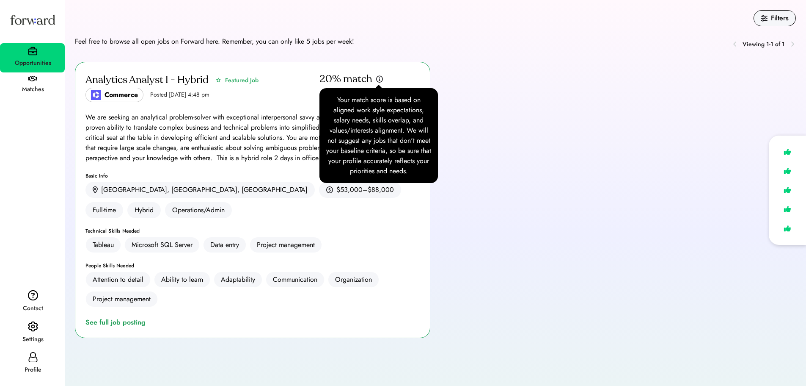
click at [378, 77] on img at bounding box center [380, 79] width 8 height 8
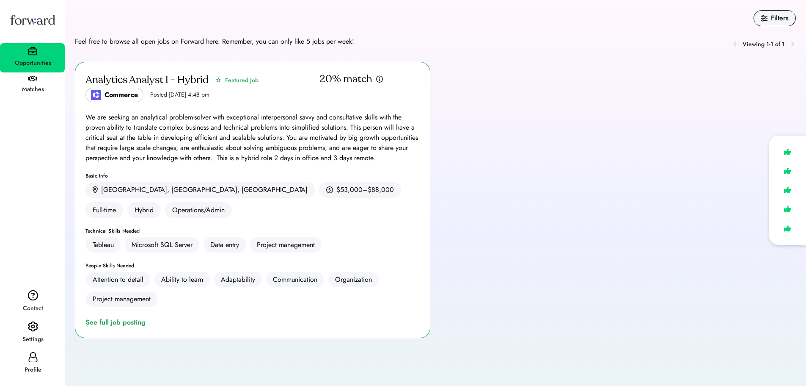
click at [380, 76] on img at bounding box center [380, 79] width 8 height 8
click at [122, 317] on div "See full job posting" at bounding box center [116, 322] width 63 height 10
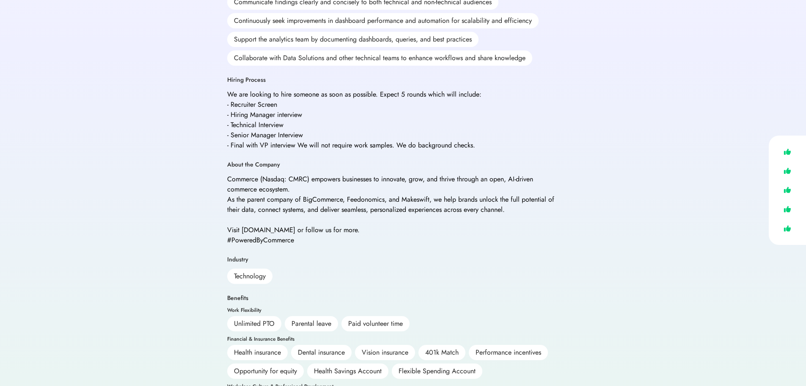
scroll to position [418, 0]
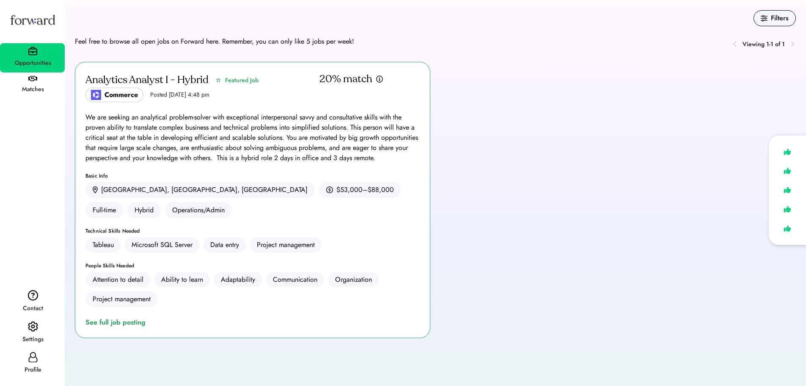
click at [133, 124] on div "We are seeking an analytical problem-solver with exceptional interpersonal savv…" at bounding box center [252, 137] width 334 height 51
click at [789, 44] on div "Viewing 1-1 of 1" at bounding box center [761, 43] width 69 height 15
click at [33, 88] on div "Matches" at bounding box center [33, 89] width 64 height 10
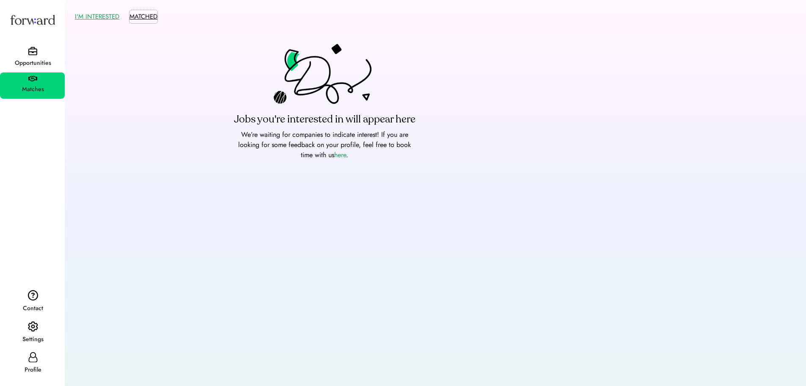
click at [143, 12] on button "MATCHED" at bounding box center [144, 16] width 28 height 13
